Goal: Obtain resource: Download file/media

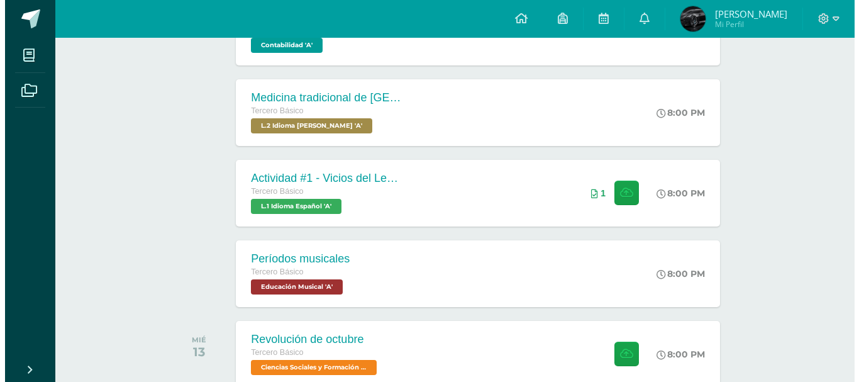
scroll to position [315, 0]
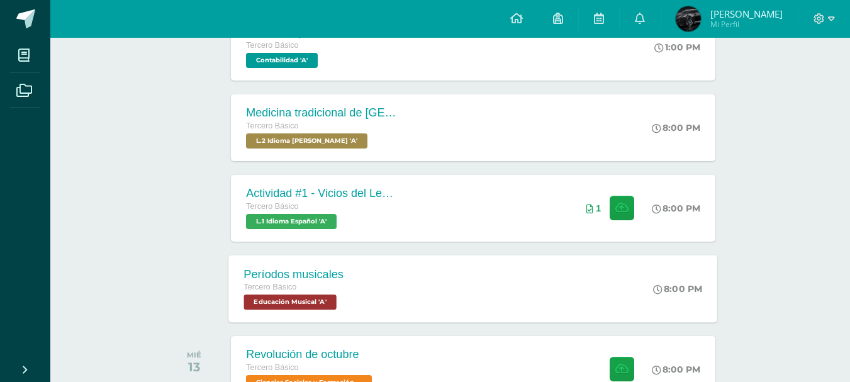
click at [354, 290] on div "Períodos musicales Tercero Básico Educación Musical 'A'" at bounding box center [294, 288] width 130 height 67
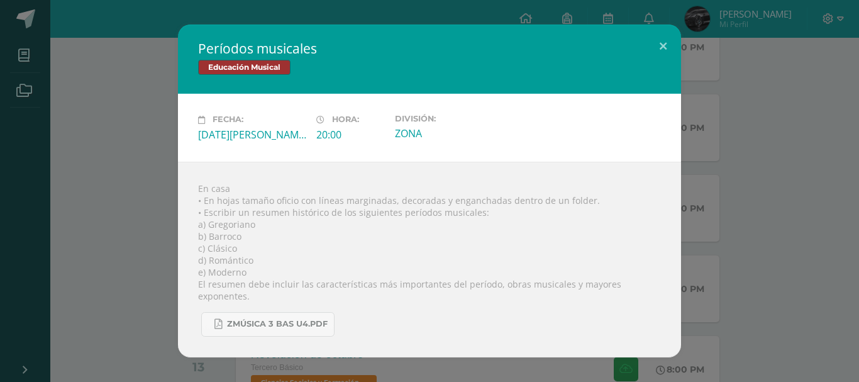
click at [99, 137] on div "Períodos musicales Educación Musical Fecha: [DATE][PERSON_NAME] Hora: 20:00 Div…" at bounding box center [429, 191] width 849 height 332
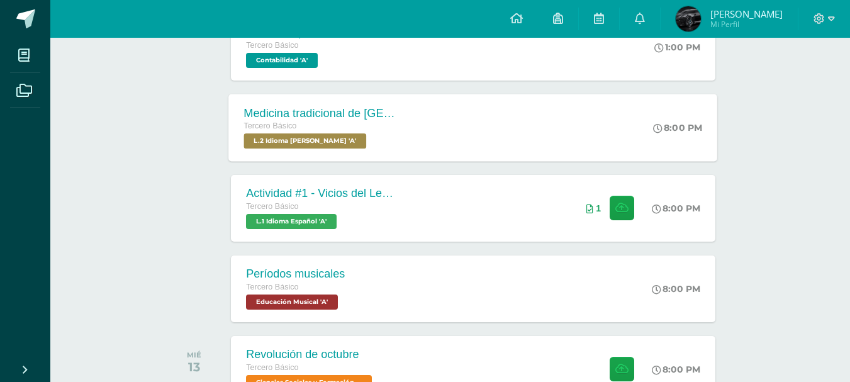
click at [362, 114] on div "Medicina tradicional de [GEOGRAPHIC_DATA]" at bounding box center [320, 112] width 152 height 13
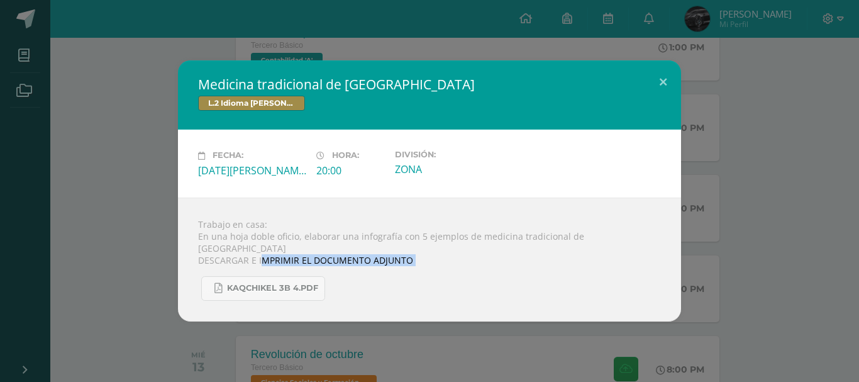
drag, startPoint x: 409, startPoint y: 265, endPoint x: 306, endPoint y: 257, distance: 103.5
click at [282, 255] on div "Trabajo en casa: En una hoja doble oficio, elaborar una infografía con 5 ejempl…" at bounding box center [429, 260] width 503 height 124
click at [501, 266] on div "KAQCHIKEL 3B 4.pdf" at bounding box center [429, 283] width 463 height 35
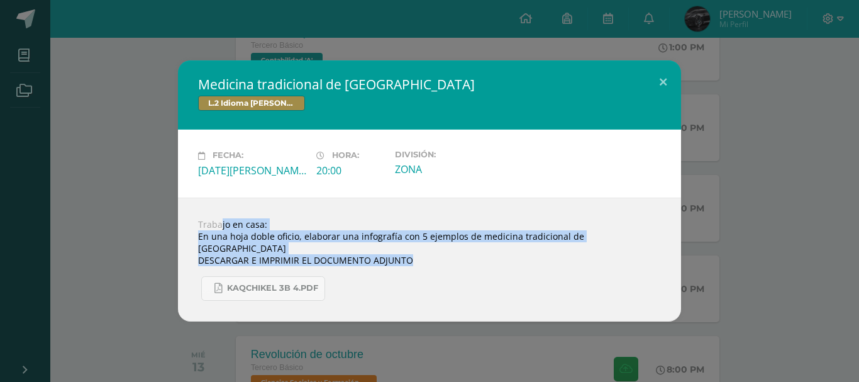
drag, startPoint x: 452, startPoint y: 249, endPoint x: 192, endPoint y: 228, distance: 261.3
click at [192, 228] on div "Trabajo en casa: En una hoja doble oficio, elaborar una infografía con 5 ejempl…" at bounding box center [429, 260] width 503 height 124
click at [217, 233] on div "Trabajo en casa: En una hoja doble oficio, elaborar una infografía con 5 ejempl…" at bounding box center [429, 260] width 503 height 124
drag, startPoint x: 199, startPoint y: 225, endPoint x: 631, endPoint y: 243, distance: 432.5
click at [630, 243] on div "Trabajo en casa: En una hoja doble oficio, elaborar una infografía con 5 ejempl…" at bounding box center [429, 260] width 503 height 124
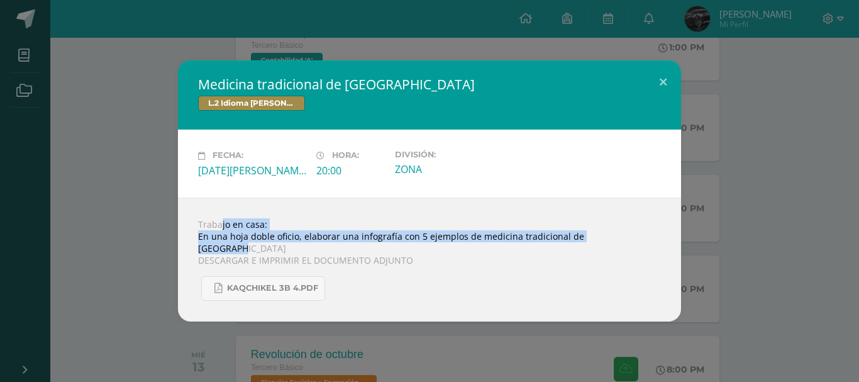
click at [631, 243] on div "Trabajo en casa: En una hoja doble oficio, elaborar una infografía con 5 ejempl…" at bounding box center [429, 260] width 503 height 124
drag, startPoint x: 631, startPoint y: 243, endPoint x: 197, endPoint y: 225, distance: 434.4
click at [197, 225] on div "Trabajo en casa: En una hoja doble oficio, elaborar una infografía con 5 ejempl…" at bounding box center [429, 260] width 503 height 124
copy div "Trabajo en casa: En una hoja doble oficio, elaborar una infografía con 5 ejempl…"
